Goal: Feedback & Contribution: Contribute content

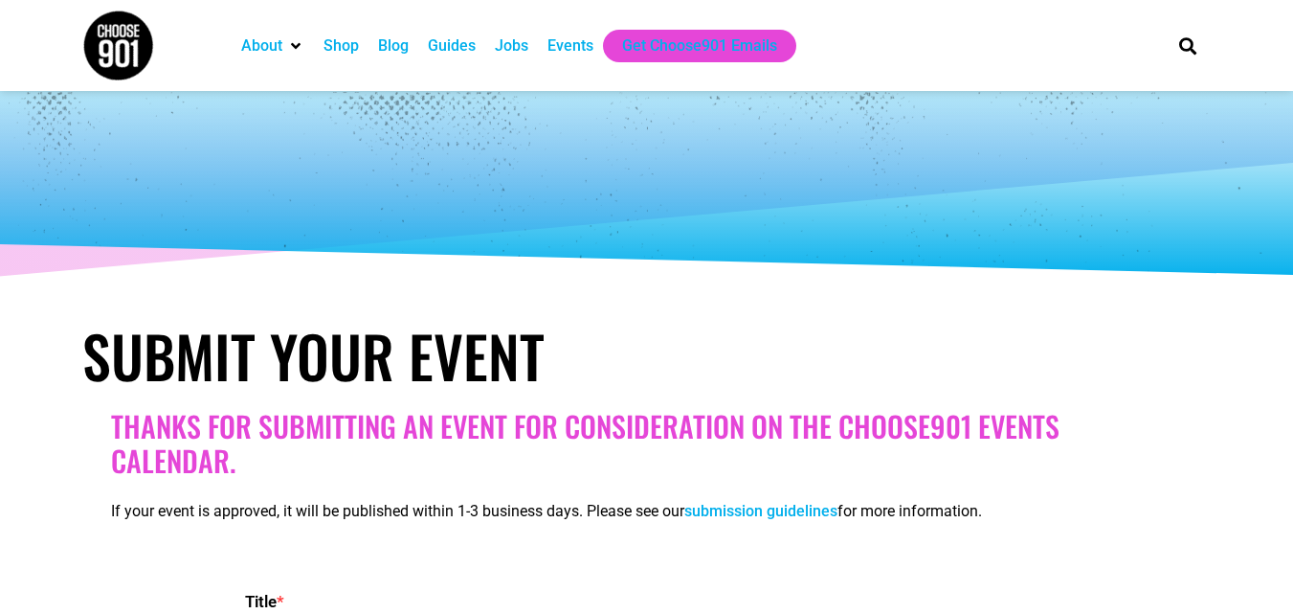
select select
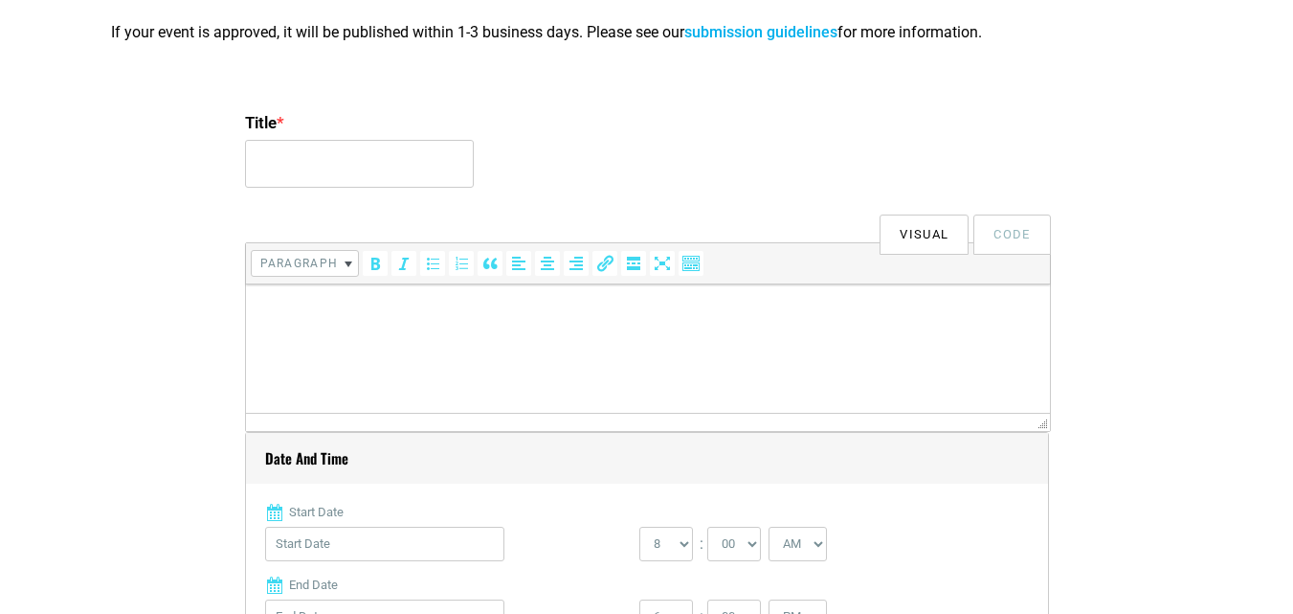
scroll to position [479, 0]
click at [478, 314] on p at bounding box center [647, 311] width 785 height 23
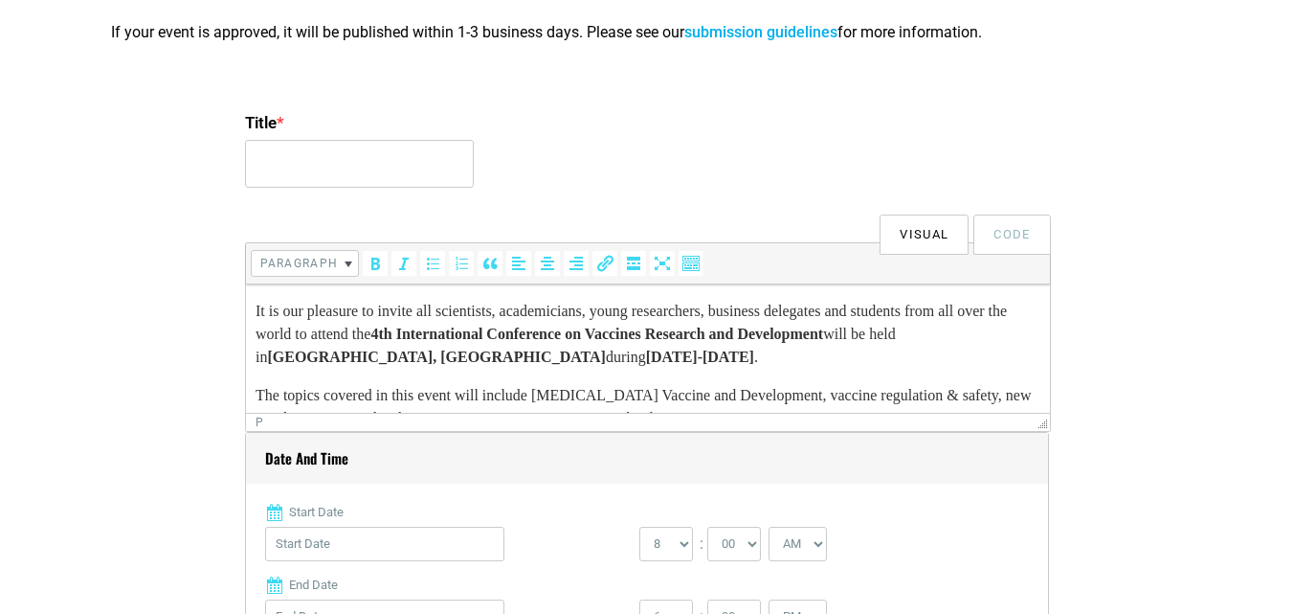
scroll to position [380, 0]
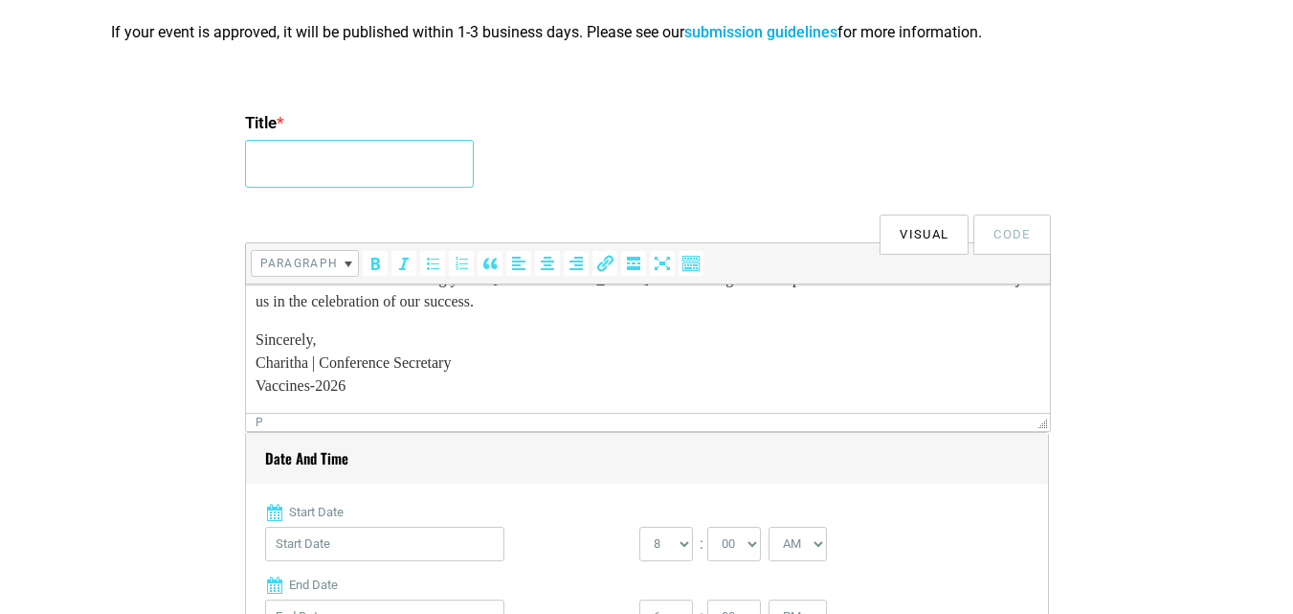
click at [280, 161] on input "Title *" at bounding box center [359, 164] width 229 height 48
type input "4th International Conference on Vaccines Research and Development"
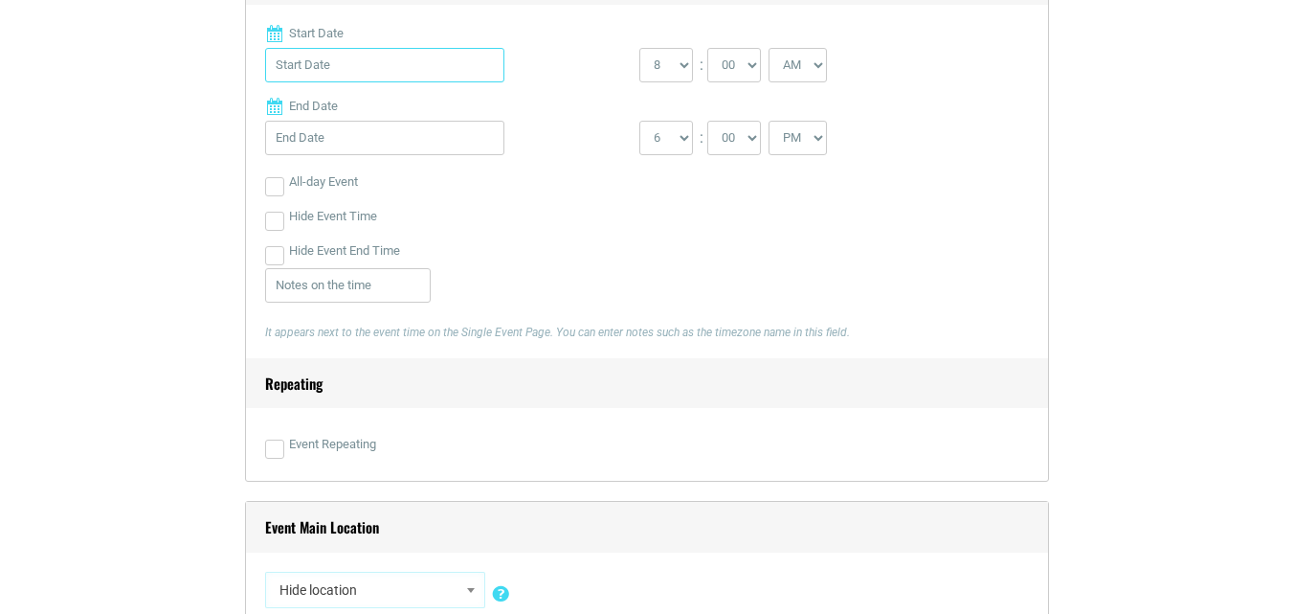
click at [328, 53] on input "Start Date" at bounding box center [384, 65] width 239 height 34
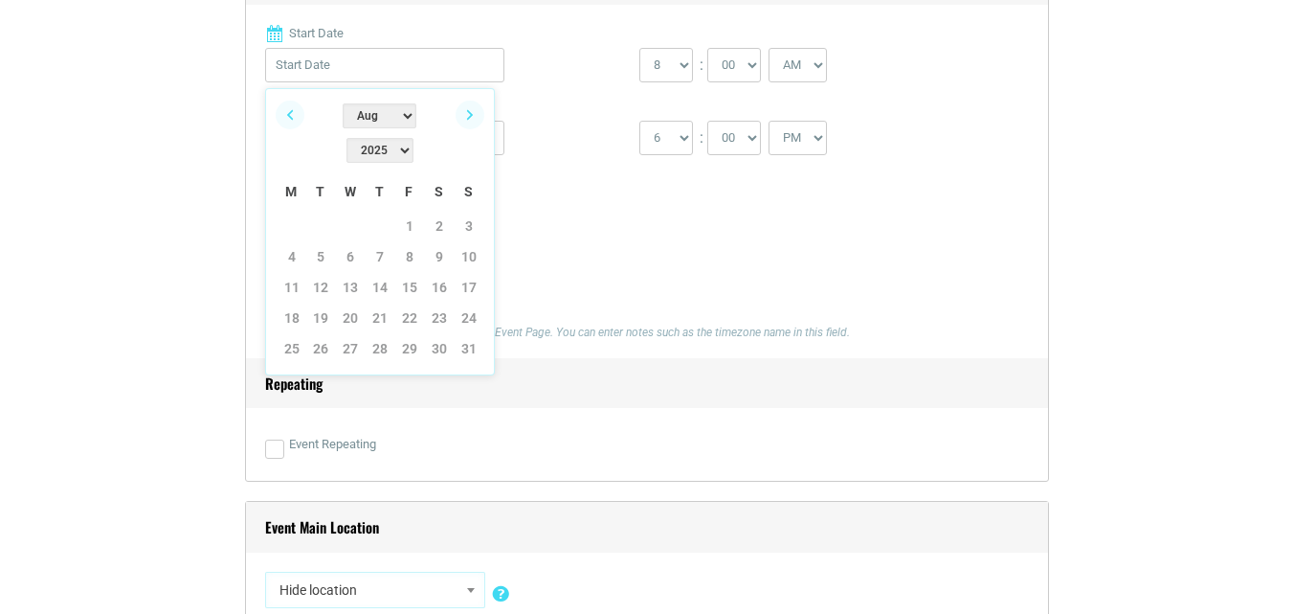
click at [403, 138] on select "2022 2023 2024 2025 2026 2027 2028 2029 2030" at bounding box center [380, 150] width 67 height 25
click at [362, 118] on select "Jan Feb Mar Apr May Jun [DATE] Aug Sep Oct Nov Dec" at bounding box center [380, 115] width 74 height 25
click at [300, 273] on link "13" at bounding box center [292, 287] width 29 height 29
type input "[DATE]"
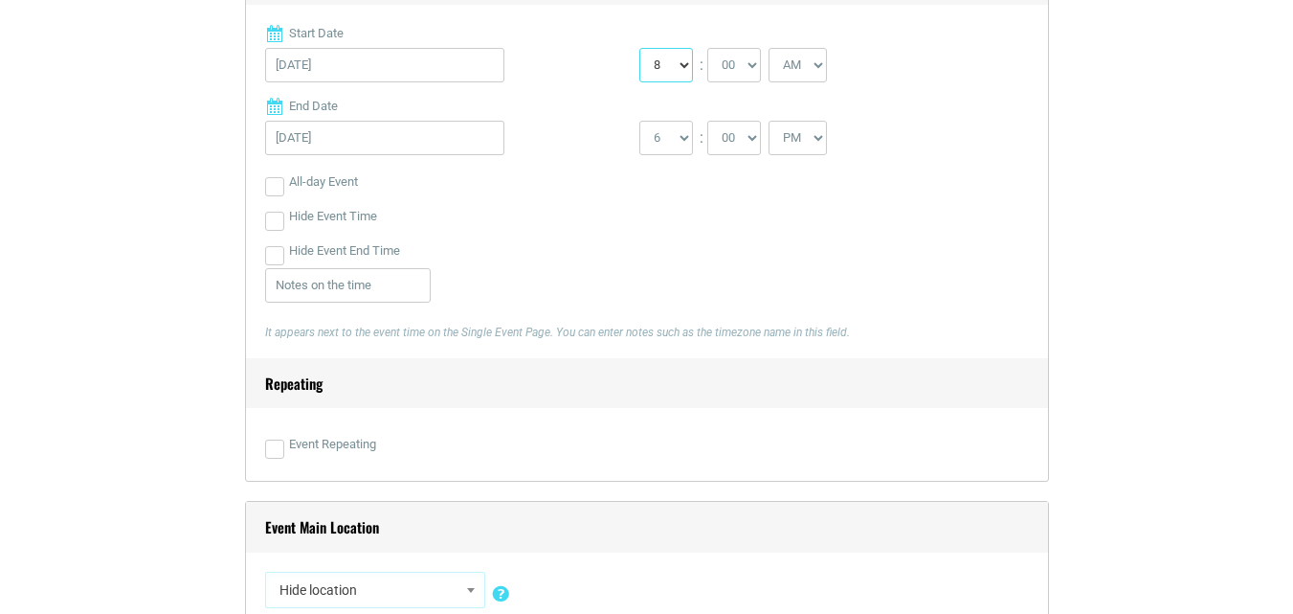
click at [665, 75] on select "0 1 2 3 4 5 6 7 8 9 10 11 12" at bounding box center [667, 65] width 54 height 34
select select "9"
click at [640, 49] on select "0 1 2 3 4 5 6 7 8 9 10 11 12" at bounding box center [667, 65] width 54 height 34
click at [407, 144] on input "[DATE]" at bounding box center [384, 138] width 239 height 34
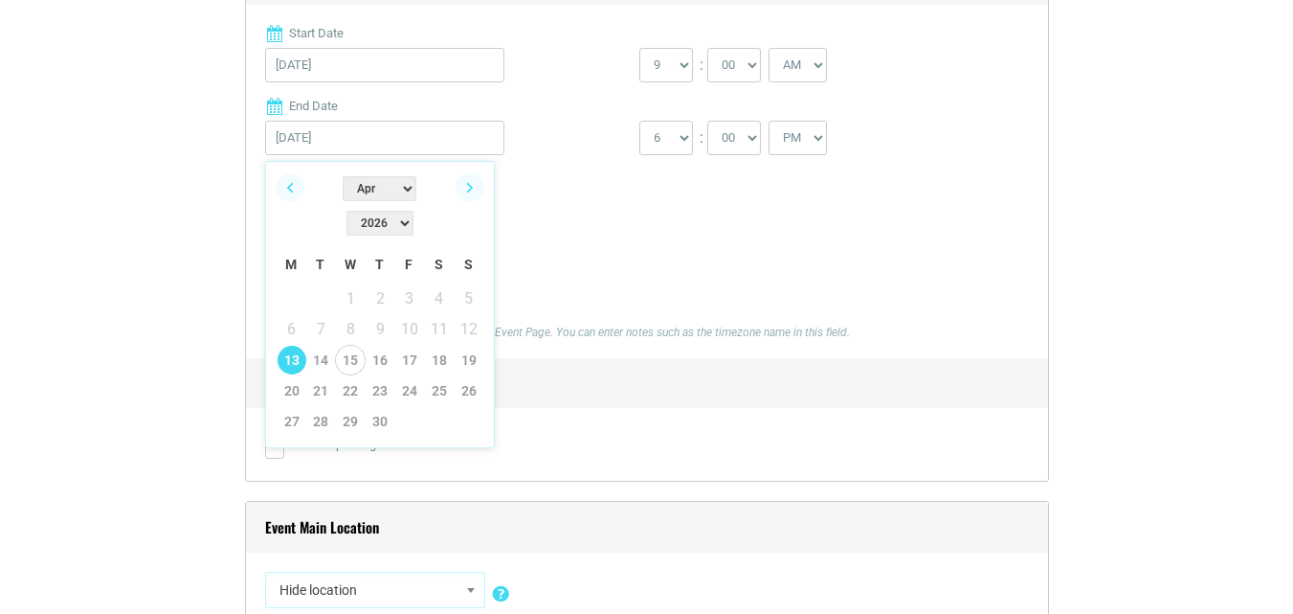
drag, startPoint x: 342, startPoint y: 323, endPoint x: 91, endPoint y: 253, distance: 260.4
click at [341, 346] on link "15" at bounding box center [350, 360] width 29 height 29
type input "[DATE]"
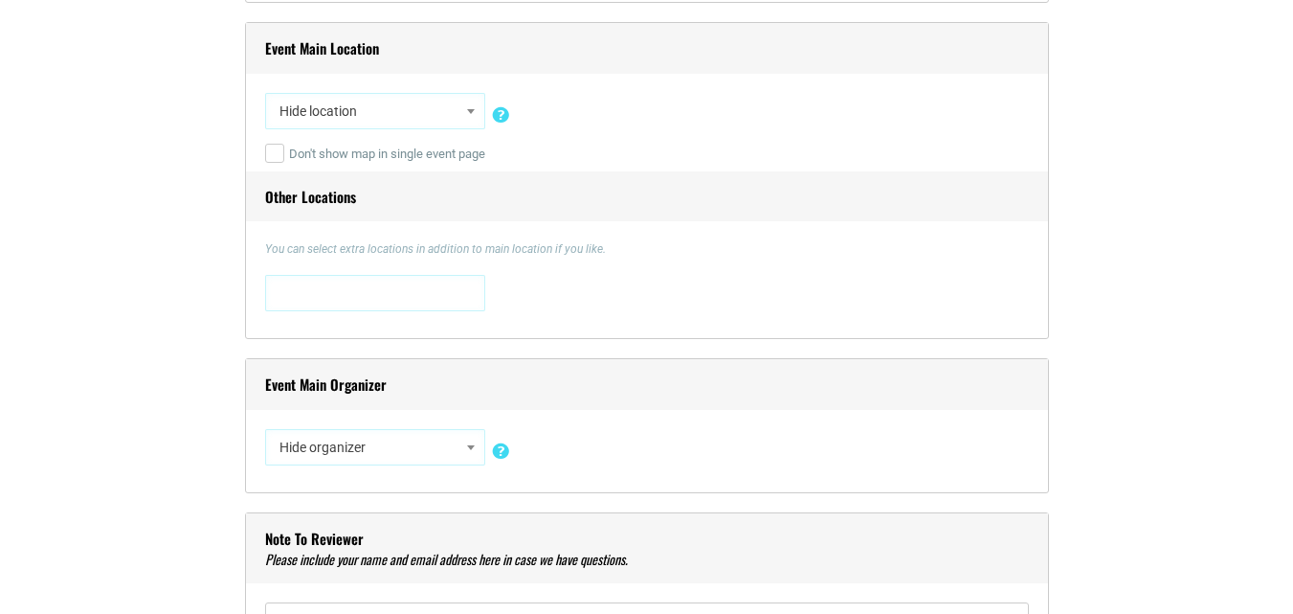
scroll to position [1915, 0]
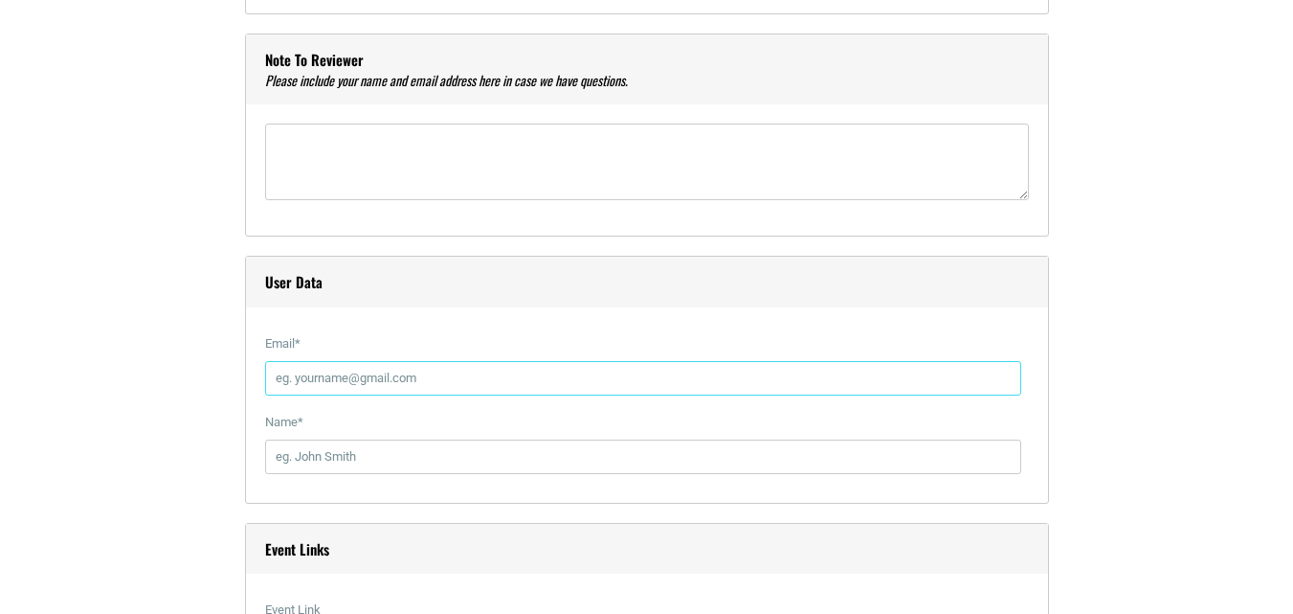
click at [360, 383] on input "Email *" at bounding box center [643, 378] width 756 height 34
type input "[EMAIL_ADDRESS][DOMAIN_NAME]"
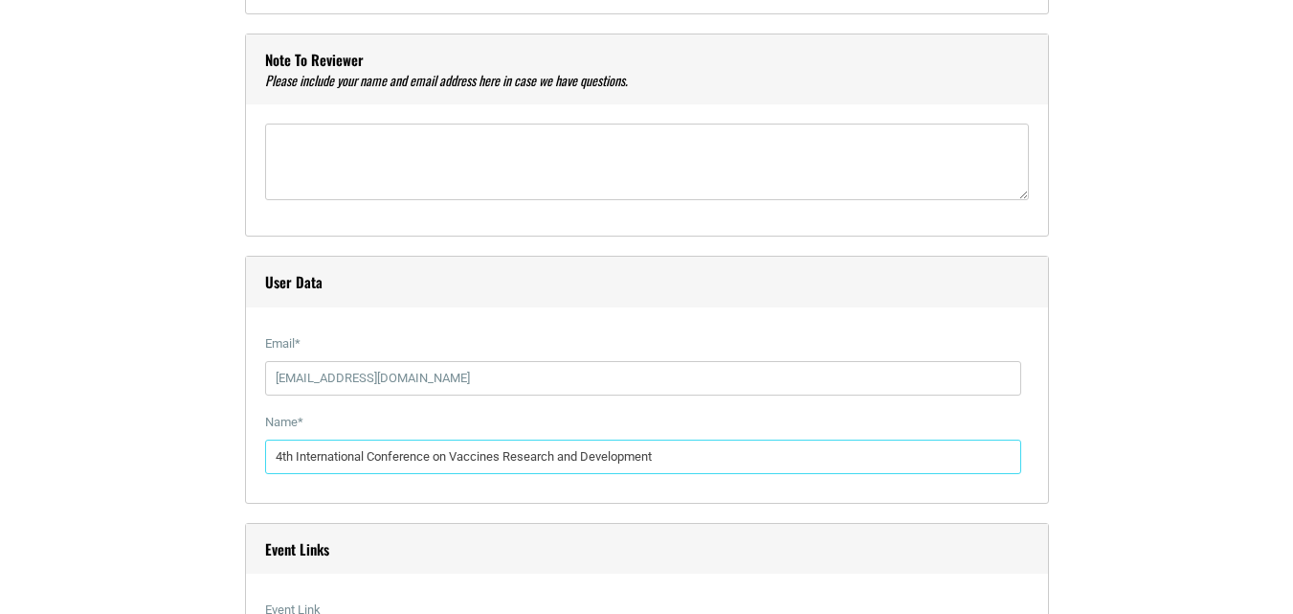
drag, startPoint x: 678, startPoint y: 460, endPoint x: 243, endPoint y: 356, distance: 446.8
click at [154, 415] on div "Title * 4th International Conference on Vaccines Research and Development Visua…" at bounding box center [647, 404] width 1130 height 3547
type input "Charitha A"
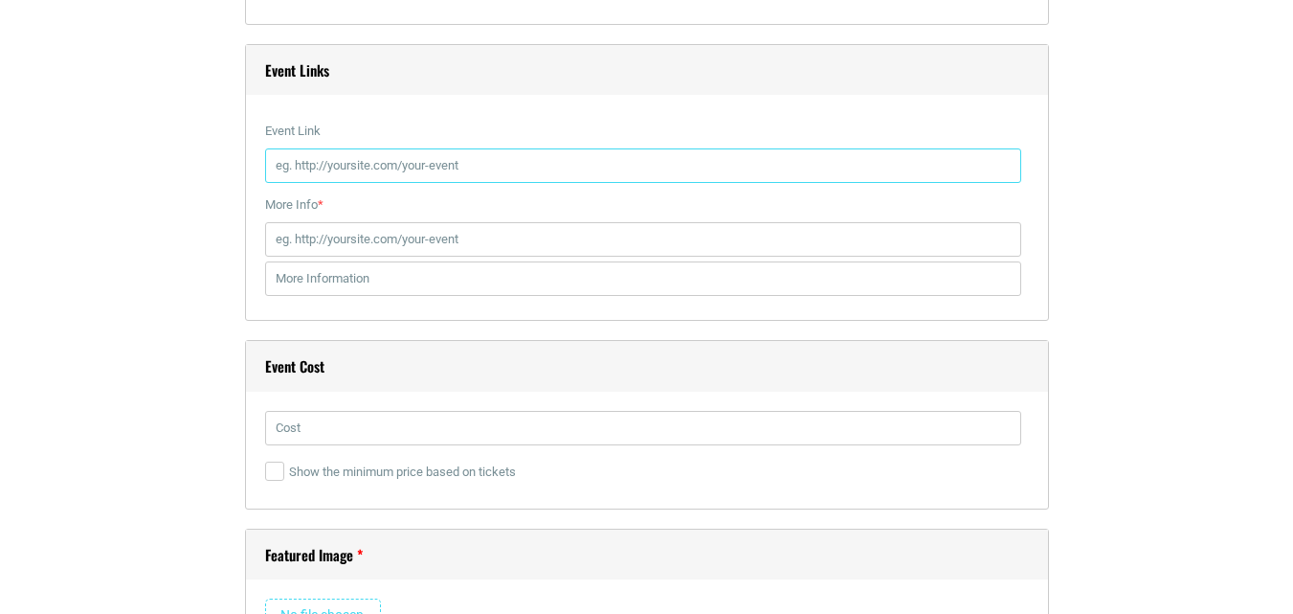
click at [302, 165] on input "Event Link" at bounding box center [643, 165] width 756 height 34
type input "[URL][DOMAIN_NAME]"
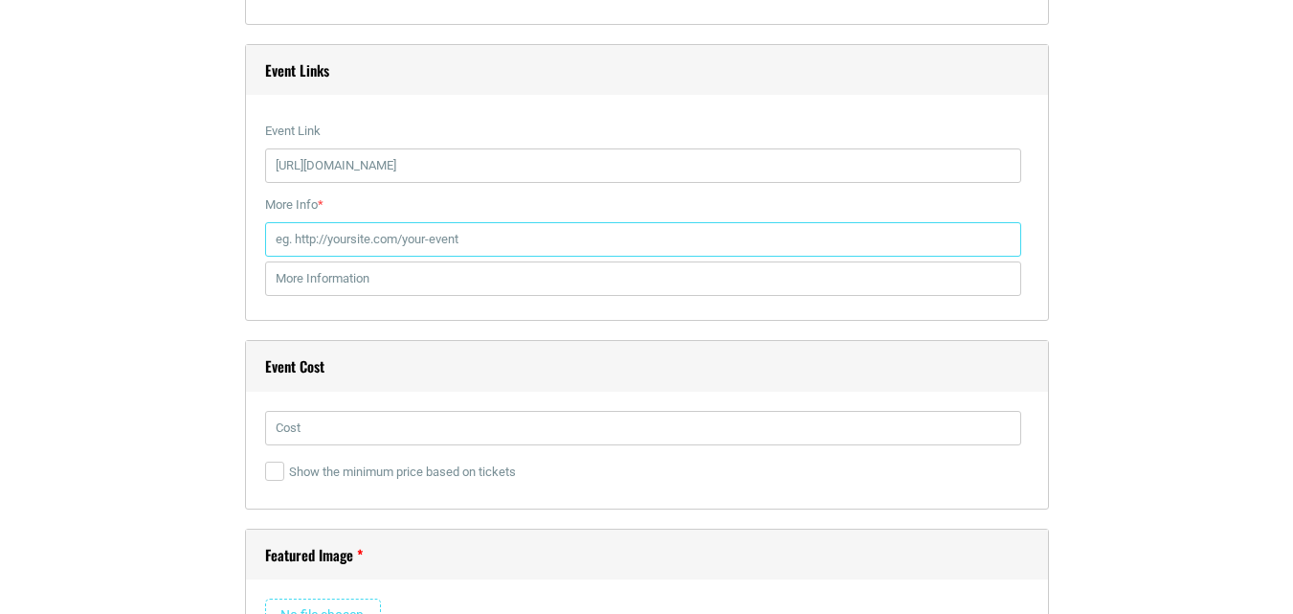
click at [324, 239] on input "More Info *" at bounding box center [643, 239] width 756 height 34
type input "[URL][DOMAIN_NAME]"
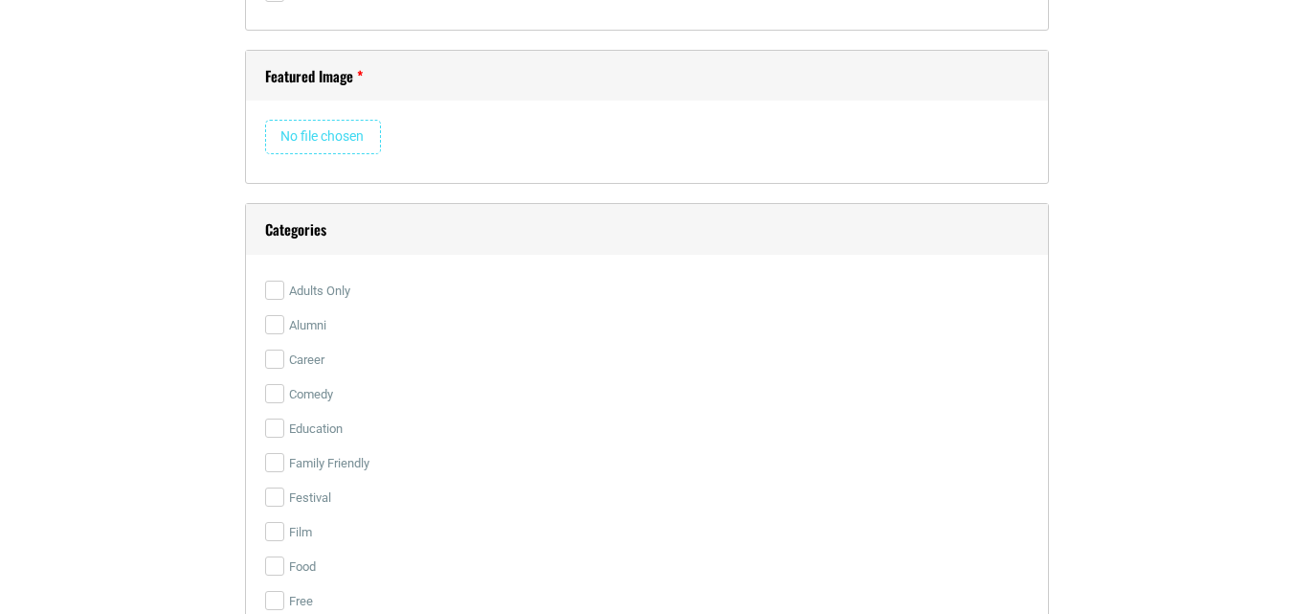
click at [326, 144] on input "file" at bounding box center [323, 137] width 116 height 34
type input "C:\fakepath\VACCINES-2026.jpg"
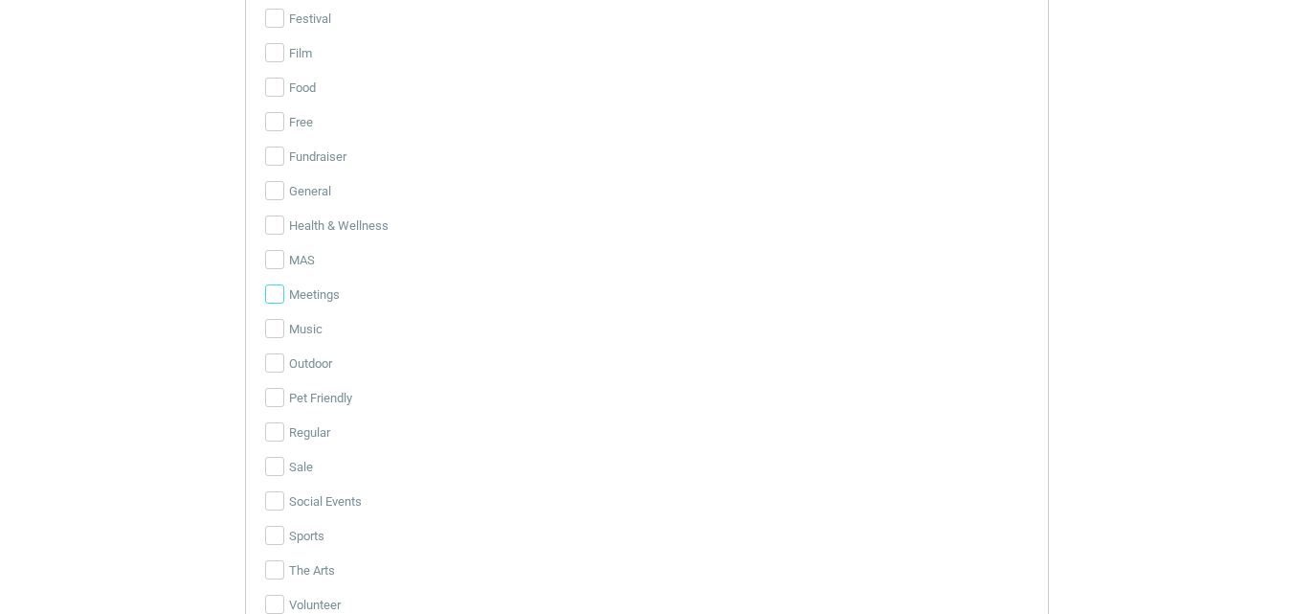
click at [281, 303] on input "Meetings" at bounding box center [274, 293] width 19 height 19
checkbox input "true"
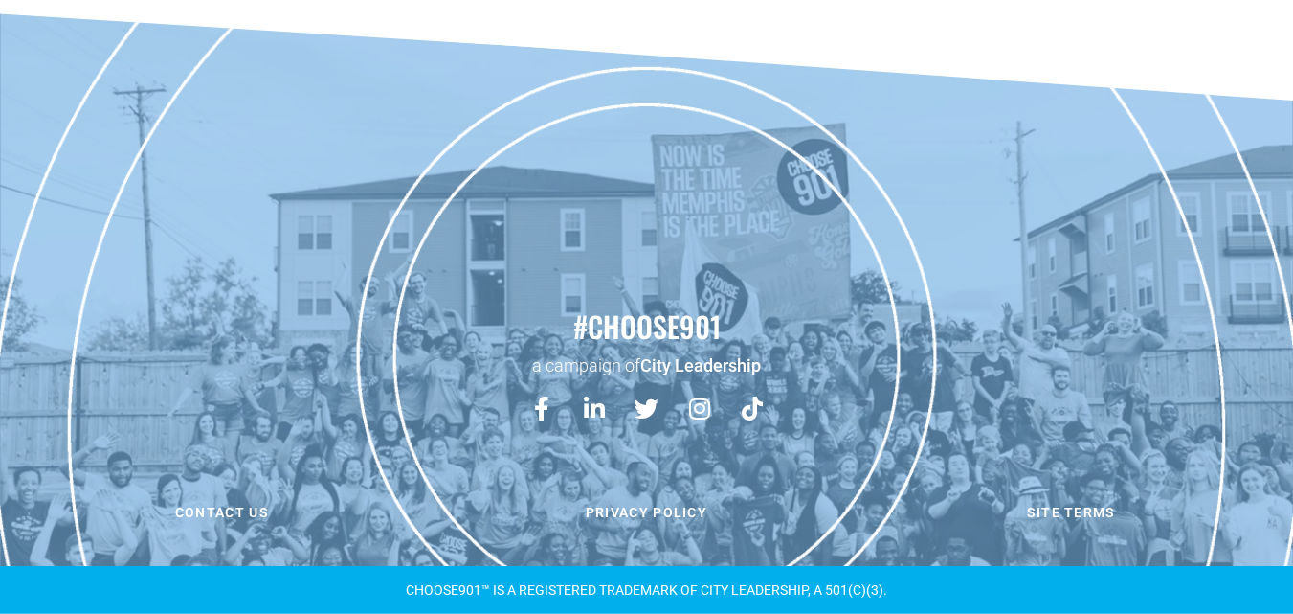
scroll to position [4098, 0]
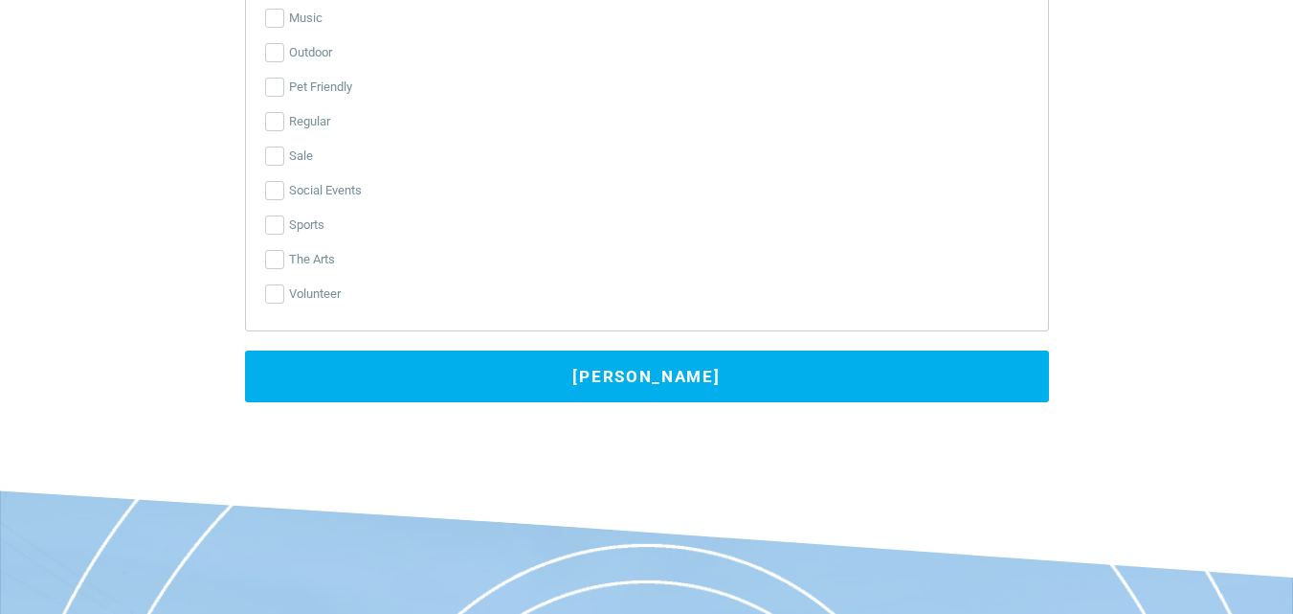
click at [630, 383] on button "[PERSON_NAME]" at bounding box center [647, 376] width 804 height 52
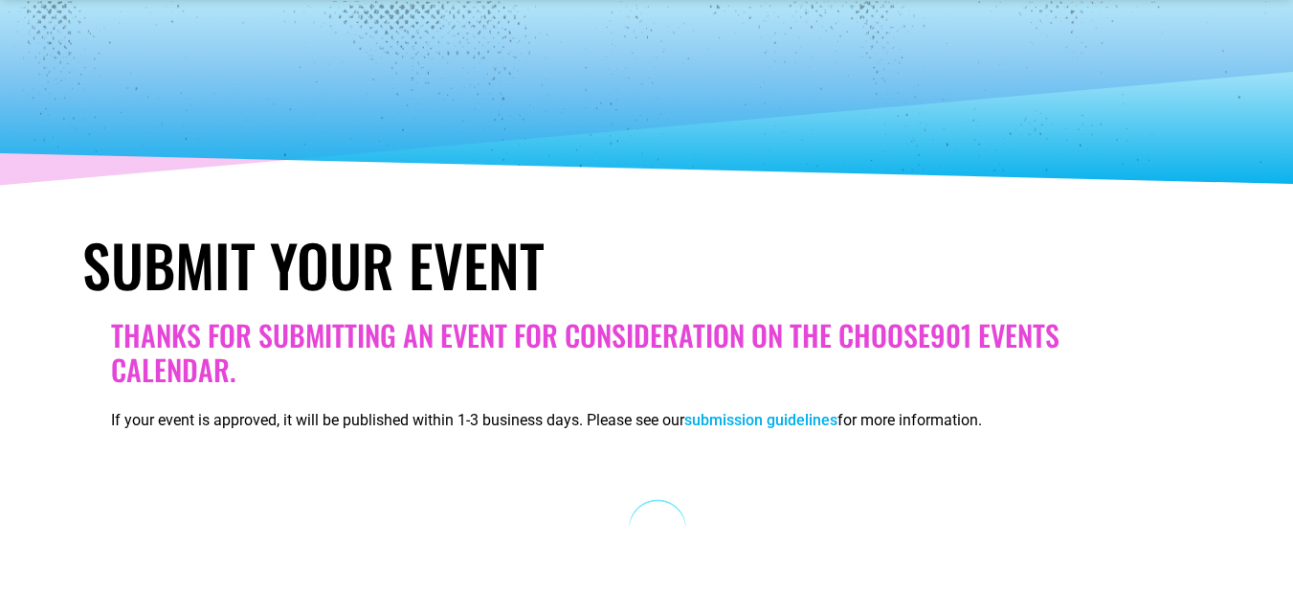
scroll to position [0, 0]
